Goal: Find specific page/section

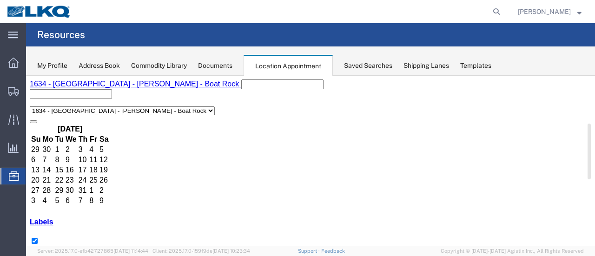
scroll to position [139, 0]
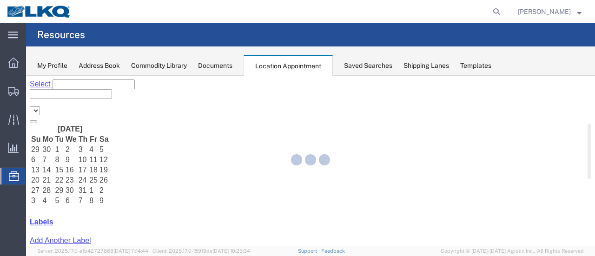
select select "28712"
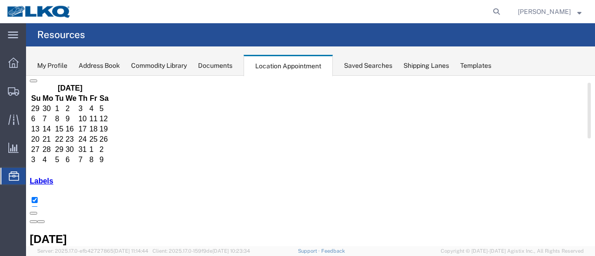
scroll to position [93, 0]
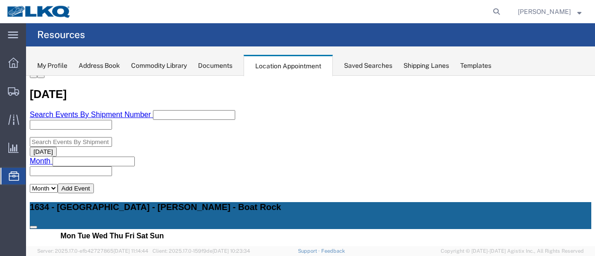
scroll to position [139, 0]
